Goal: Task Accomplishment & Management: Complete application form

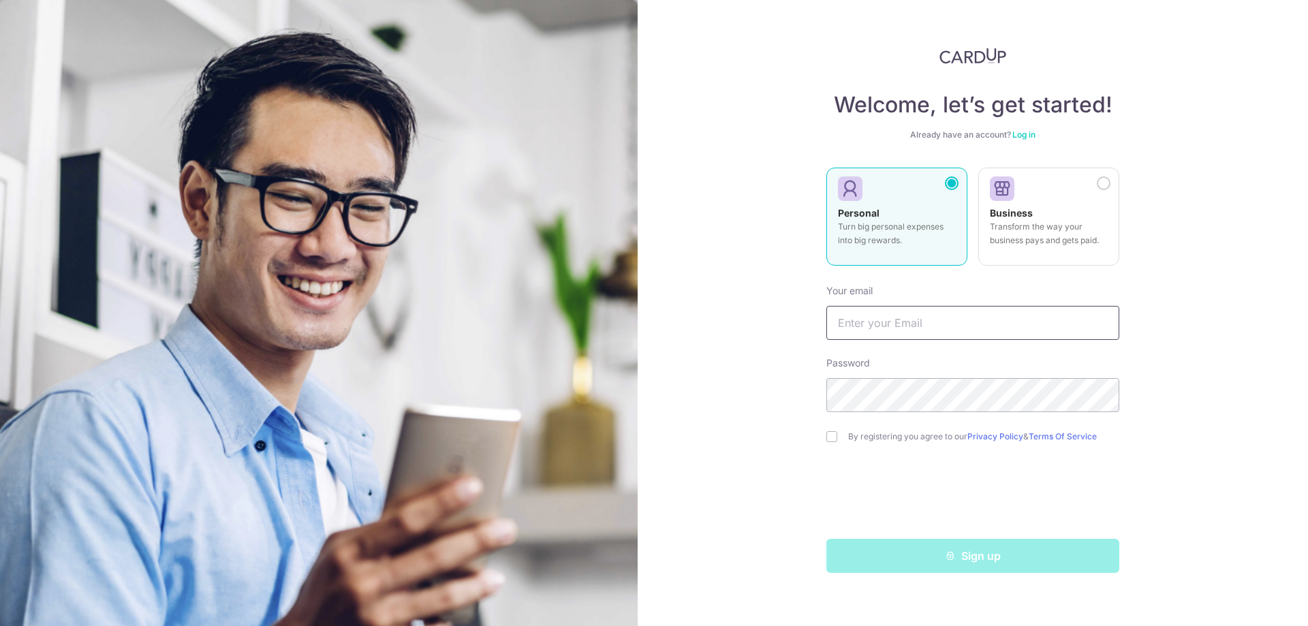
click at [878, 318] on input "text" at bounding box center [973, 323] width 293 height 34
type input "[EMAIL_ADDRESS][DOMAIN_NAME]"
click at [830, 441] on input "checkbox" at bounding box center [832, 436] width 11 height 11
checkbox input "true"
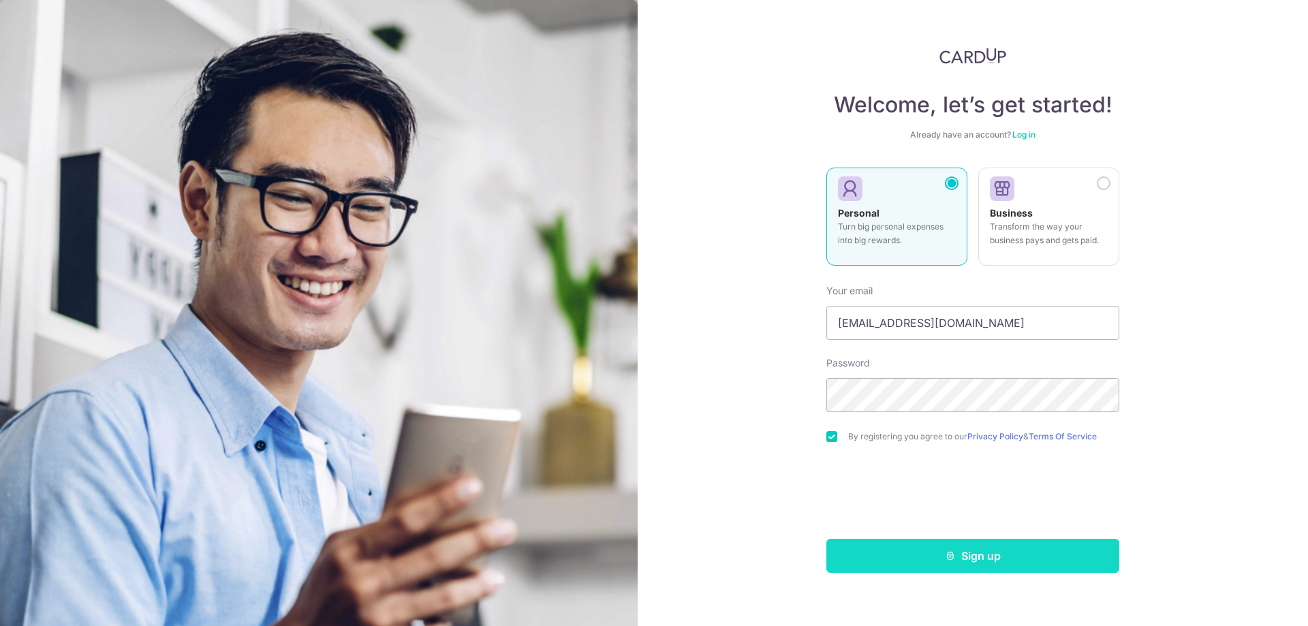
click at [949, 556] on icon "submit" at bounding box center [950, 556] width 11 height 11
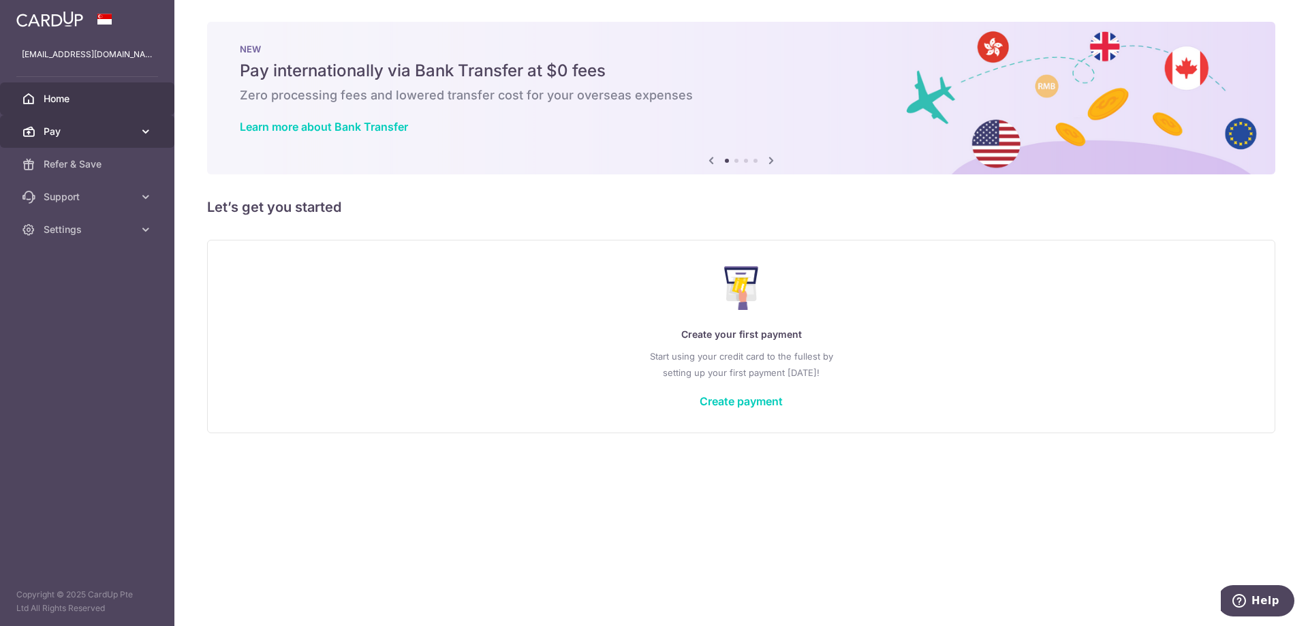
click at [147, 129] on icon at bounding box center [146, 132] width 14 height 14
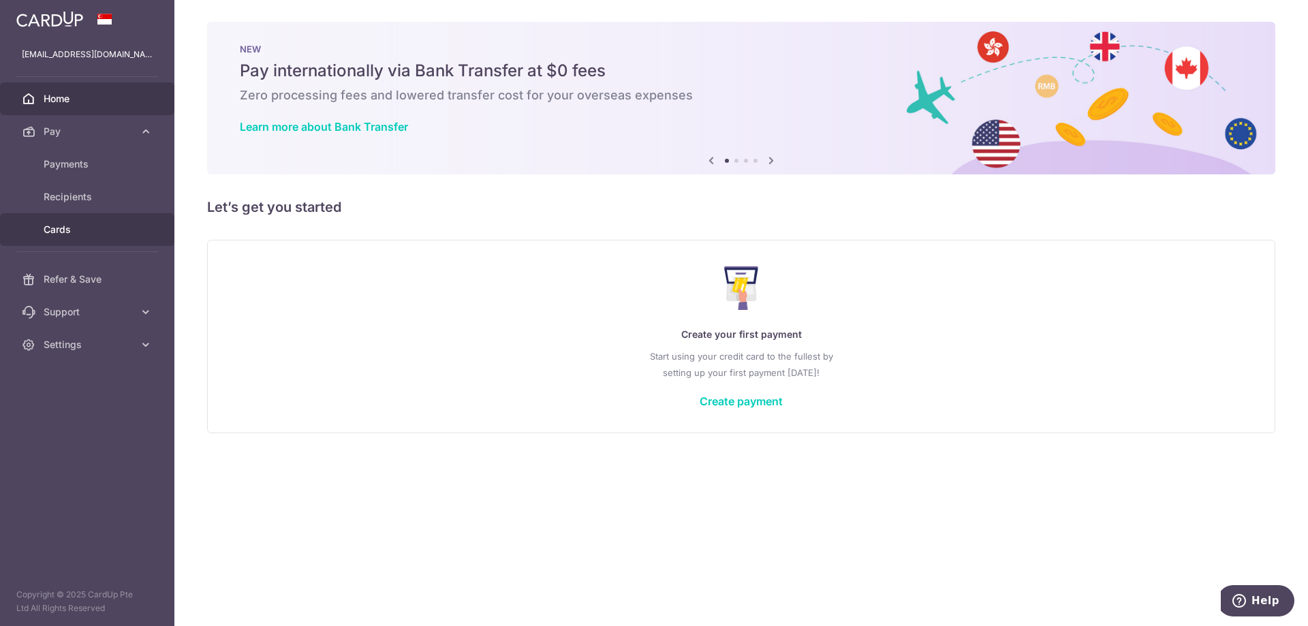
click at [73, 234] on span "Cards" at bounding box center [89, 230] width 90 height 14
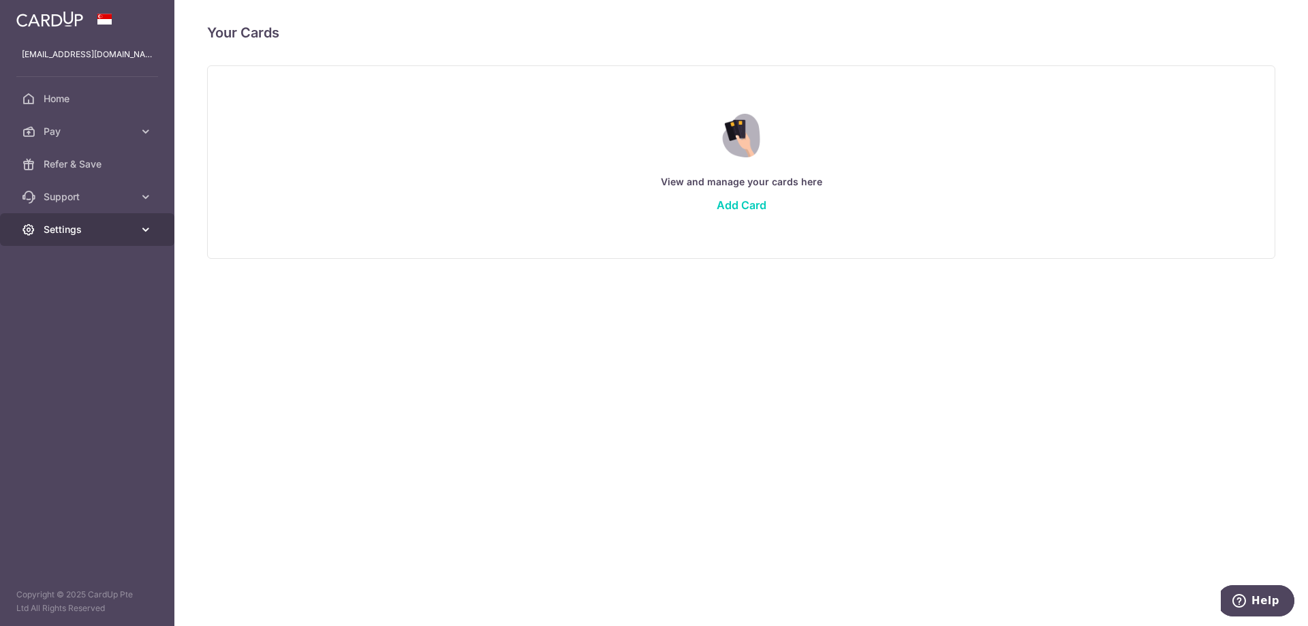
click at [149, 226] on icon at bounding box center [146, 230] width 14 height 14
click at [136, 200] on link "Support" at bounding box center [87, 197] width 174 height 33
click at [59, 232] on span "FAQ" at bounding box center [89, 230] width 90 height 14
click at [75, 170] on span "Refer & Save" at bounding box center [89, 164] width 90 height 14
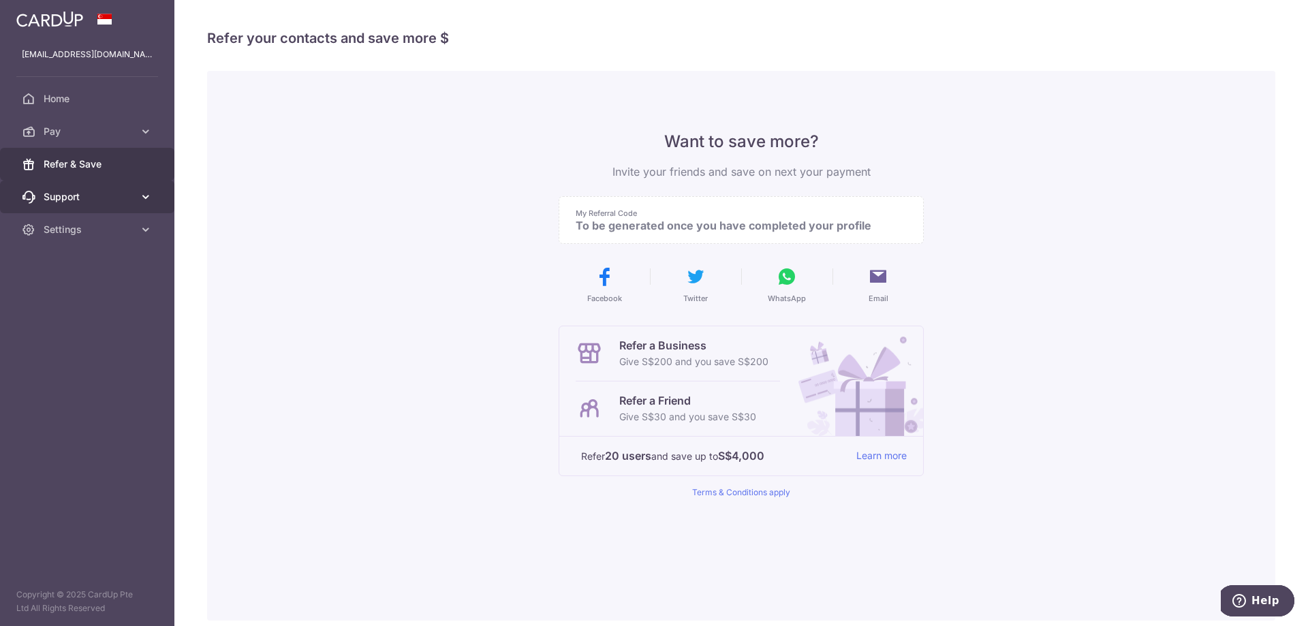
click at [97, 193] on span "Support" at bounding box center [89, 197] width 90 height 14
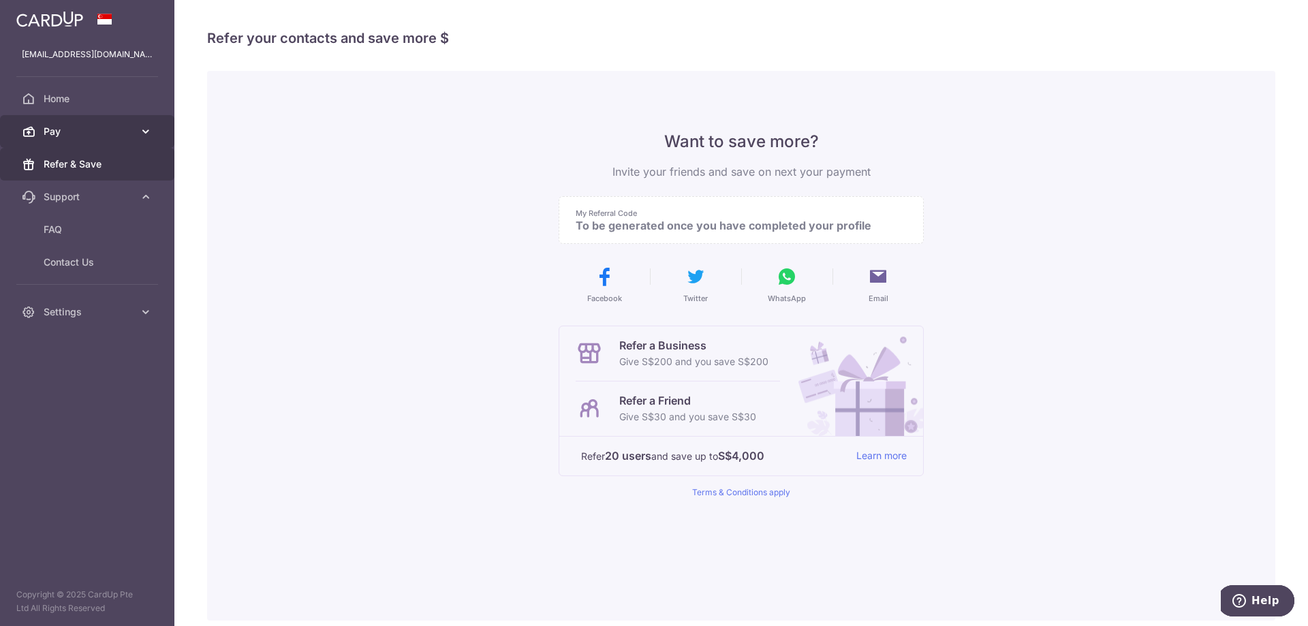
click at [74, 130] on span "Pay" at bounding box center [89, 132] width 90 height 14
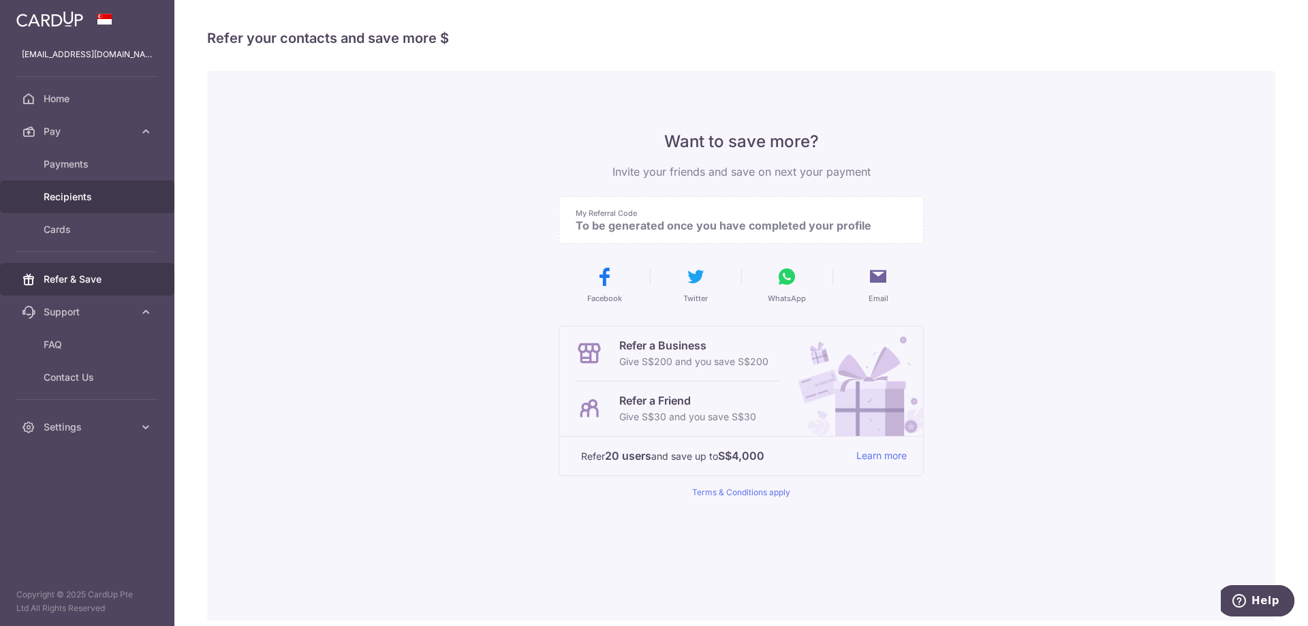
click at [76, 202] on span "Recipients" at bounding box center [89, 197] width 90 height 14
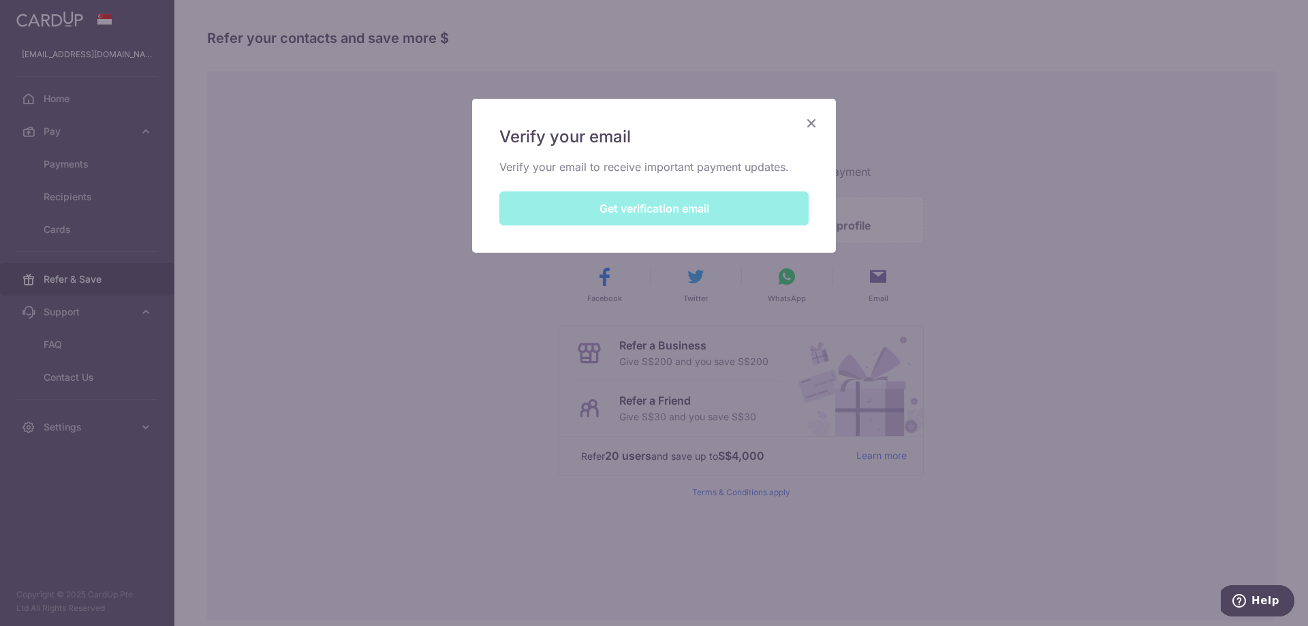
click at [691, 217] on div "Verify your email Verify your email to receive important payment updates. Get v…" at bounding box center [654, 176] width 364 height 154
click at [594, 205] on div "Verify your email Verify your email to receive important payment updates. Get v…" at bounding box center [654, 176] width 364 height 154
click at [650, 184] on div "Verify your email Verify your email to receive important payment updates. Get v…" at bounding box center [654, 176] width 364 height 154
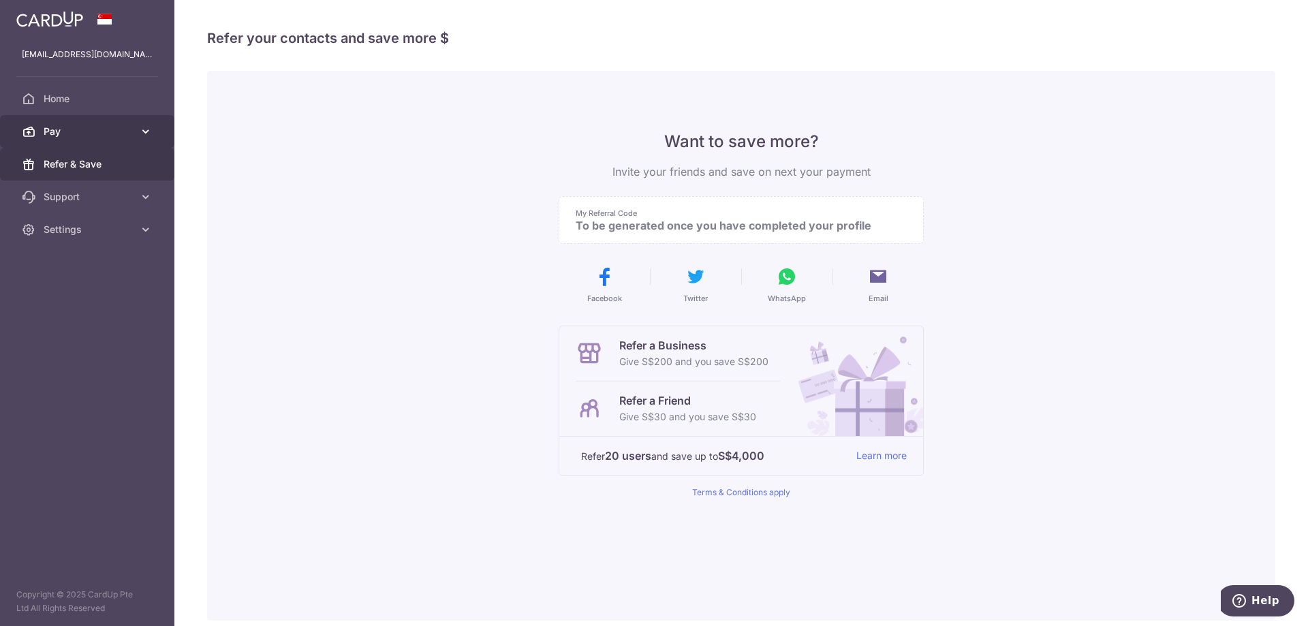
click at [63, 135] on span "Pay" at bounding box center [89, 132] width 90 height 14
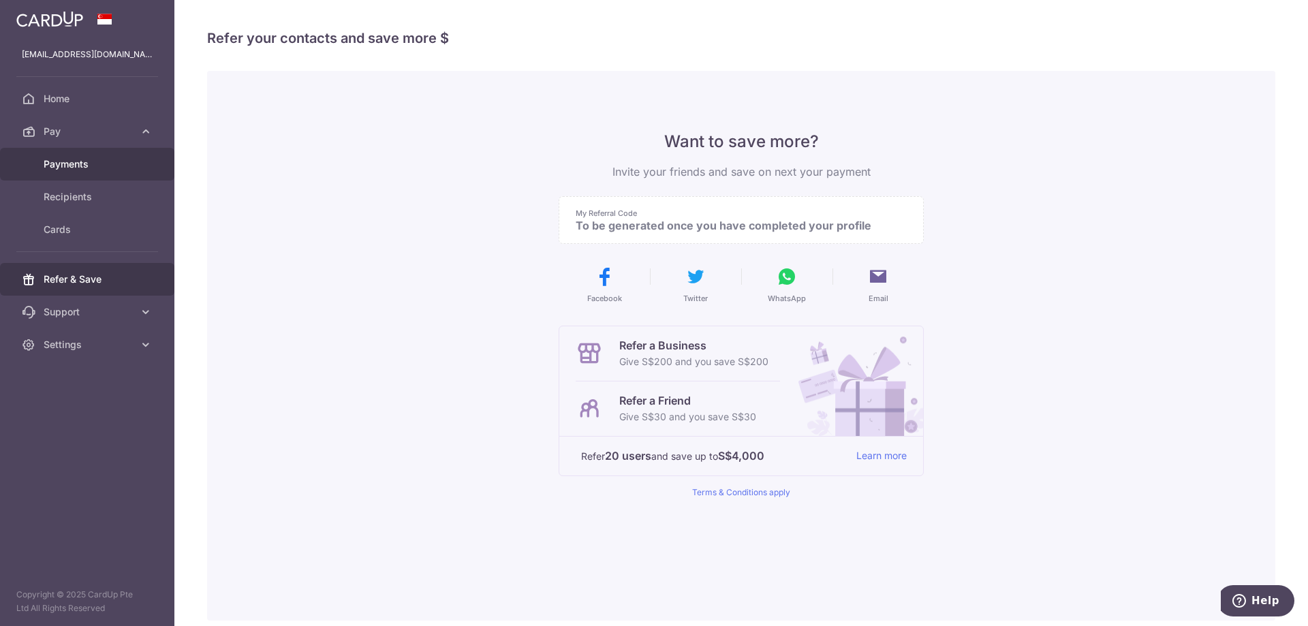
click at [72, 165] on span "Payments" at bounding box center [89, 164] width 90 height 14
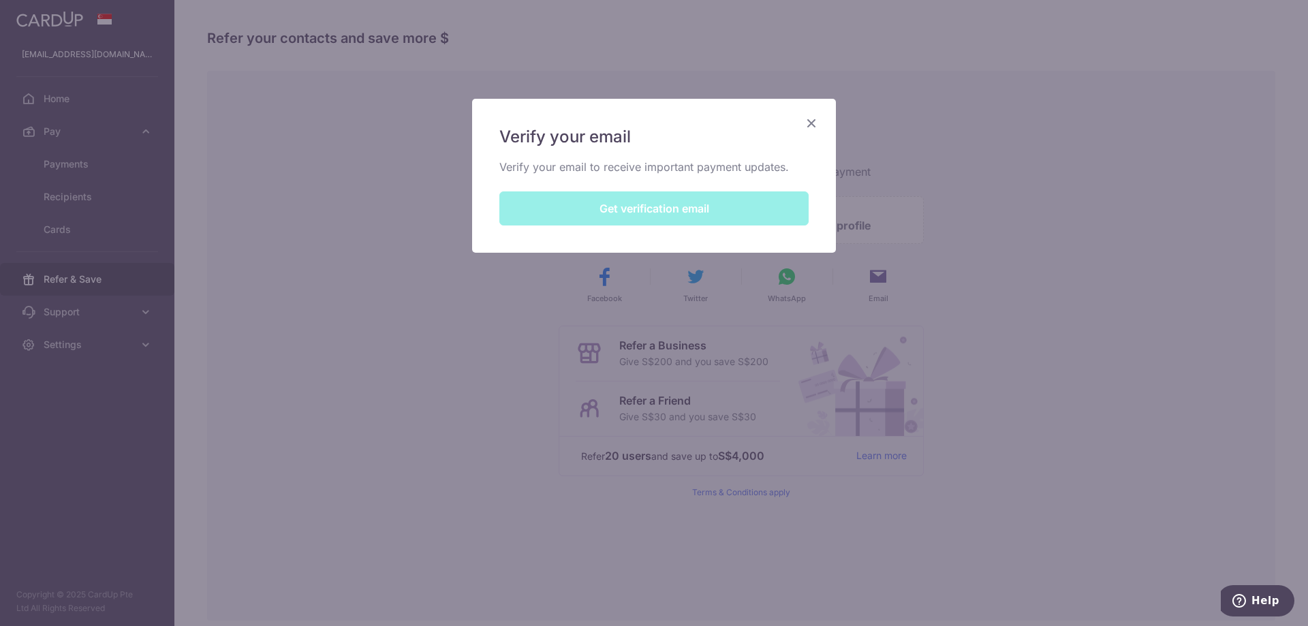
click at [611, 218] on div "Verify your email Verify your email to receive important payment updates. Get v…" at bounding box center [654, 176] width 364 height 154
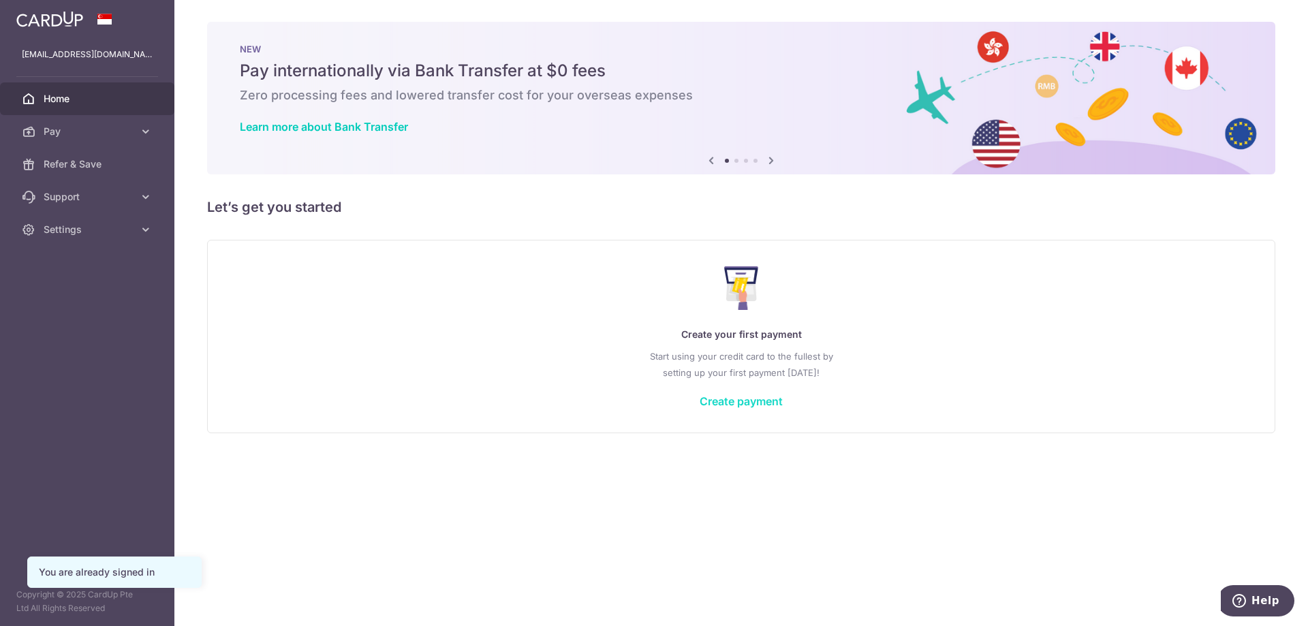
click at [731, 403] on link "Create payment" at bounding box center [741, 402] width 83 height 14
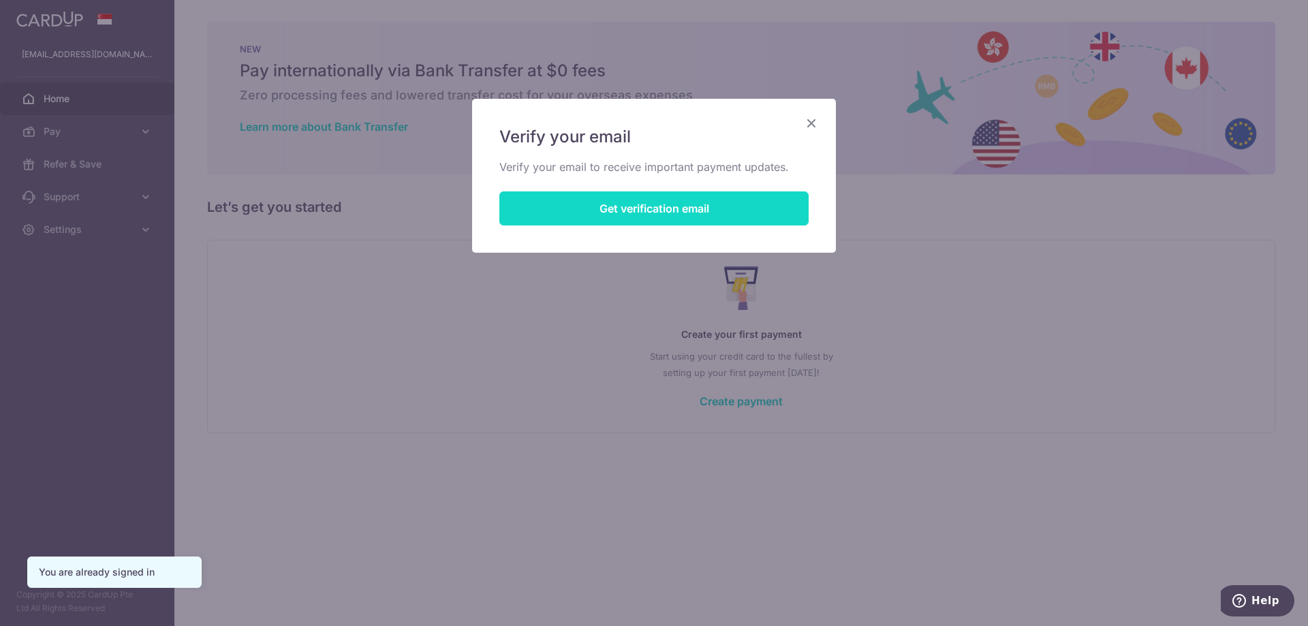
click at [604, 202] on button "Get verification email" at bounding box center [653, 208] width 309 height 34
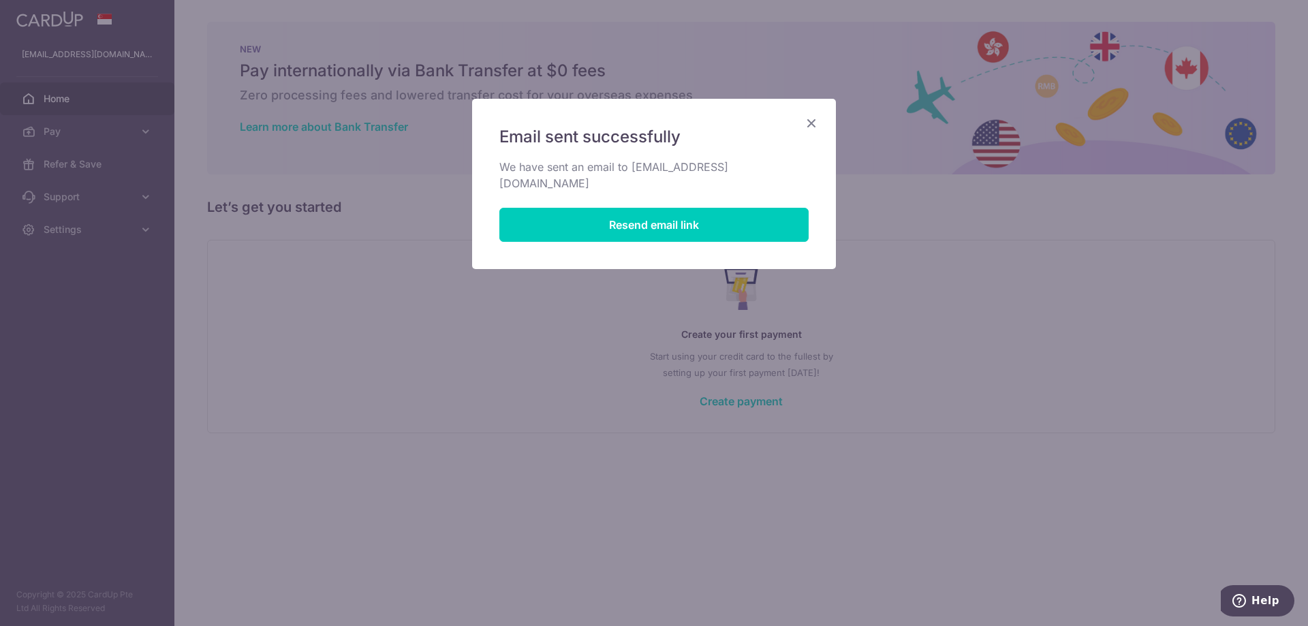
click at [808, 120] on icon "Close" at bounding box center [811, 122] width 16 height 17
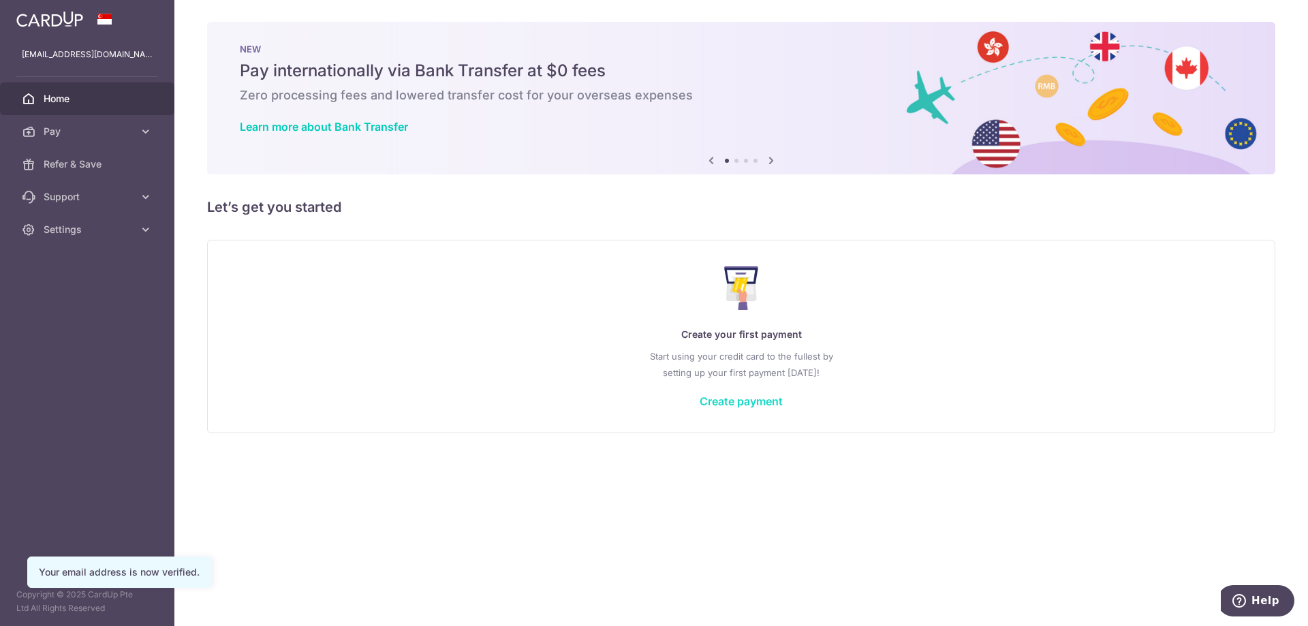
click at [724, 406] on link "Create payment" at bounding box center [741, 402] width 83 height 14
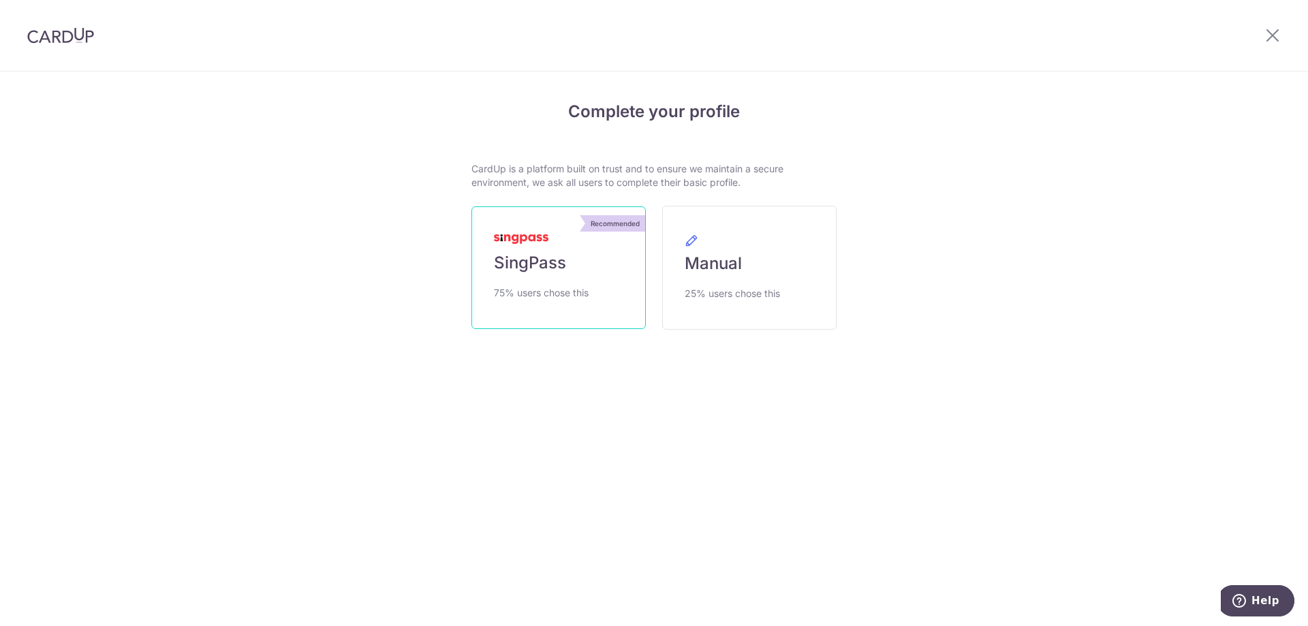
click at [588, 258] on link "Recommended SingPass 75% users chose this" at bounding box center [559, 267] width 174 height 123
